Goal: Transaction & Acquisition: Purchase product/service

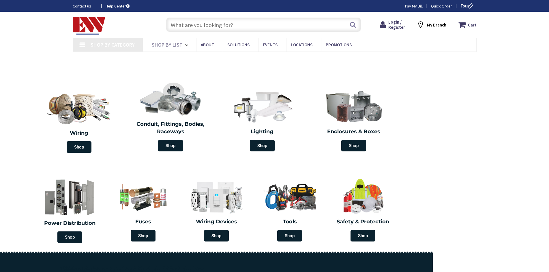
click at [232, 25] on input "text" at bounding box center [263, 25] width 195 height 14
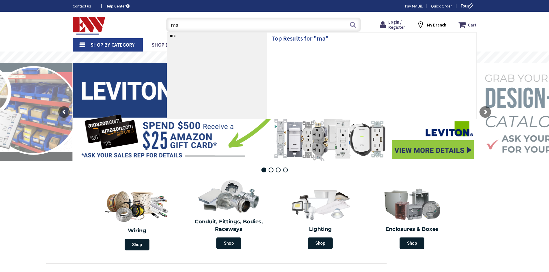
type input "m"
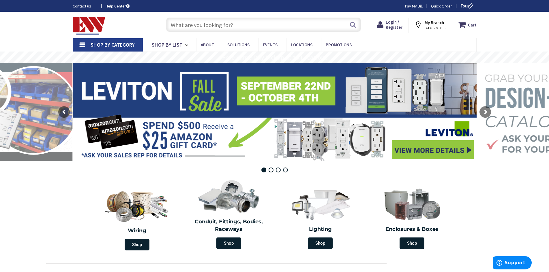
click at [244, 26] on input "text" at bounding box center [263, 25] width 195 height 14
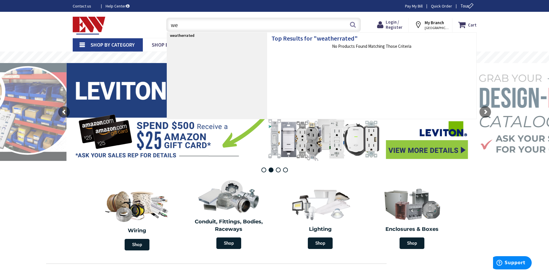
type input "w"
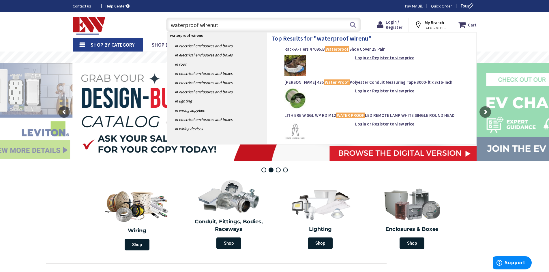
type input "waterproof wirenuts"
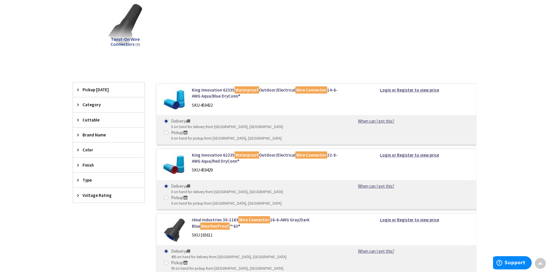
click at [180, 101] on img at bounding box center [174, 100] width 27 height 27
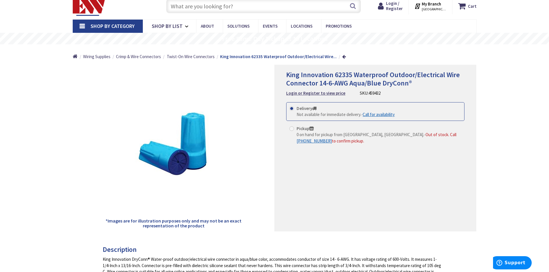
scroll to position [29, 0]
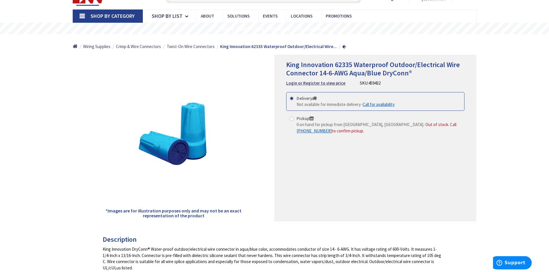
click at [371, 84] on span "459432" at bounding box center [374, 82] width 12 height 5
click at [417, 80] on div "King Innovation 62335 Waterproof Outdoor/Electrical Wire Connector 14-6-AWG Aqu…" at bounding box center [375, 74] width 178 height 26
